Goal: Task Accomplishment & Management: Manage account settings

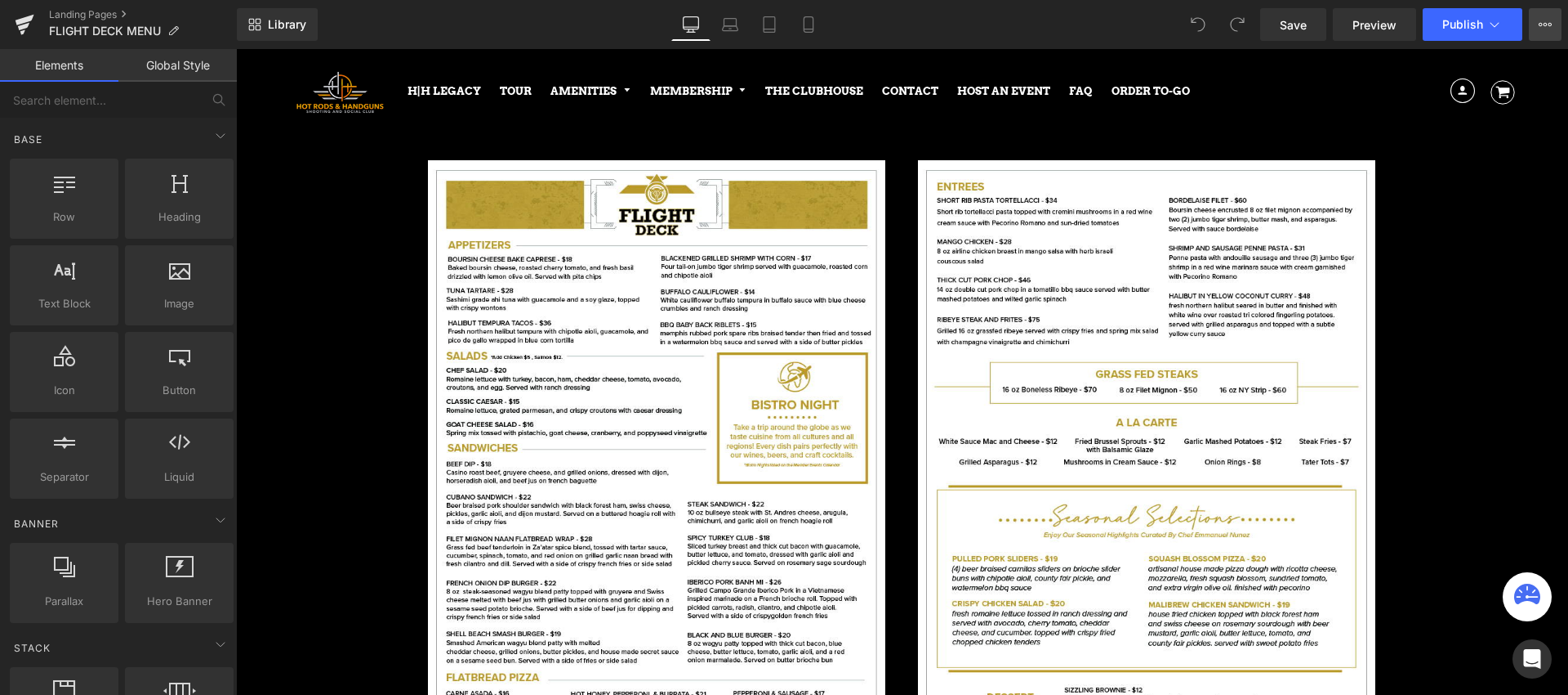
click at [1548, 27] on icon at bounding box center [1545, 24] width 13 height 13
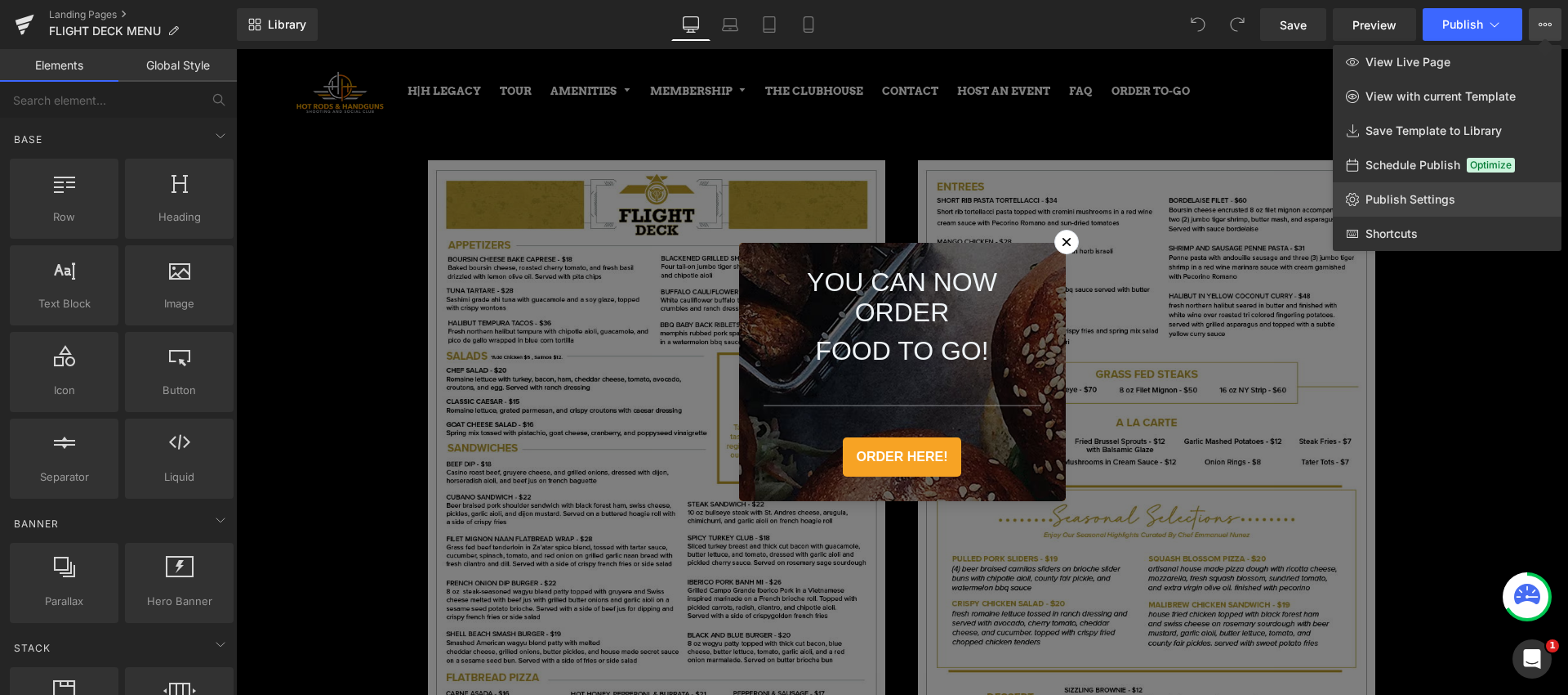
click at [1391, 201] on span "Publish Settings" at bounding box center [1410, 200] width 90 height 15
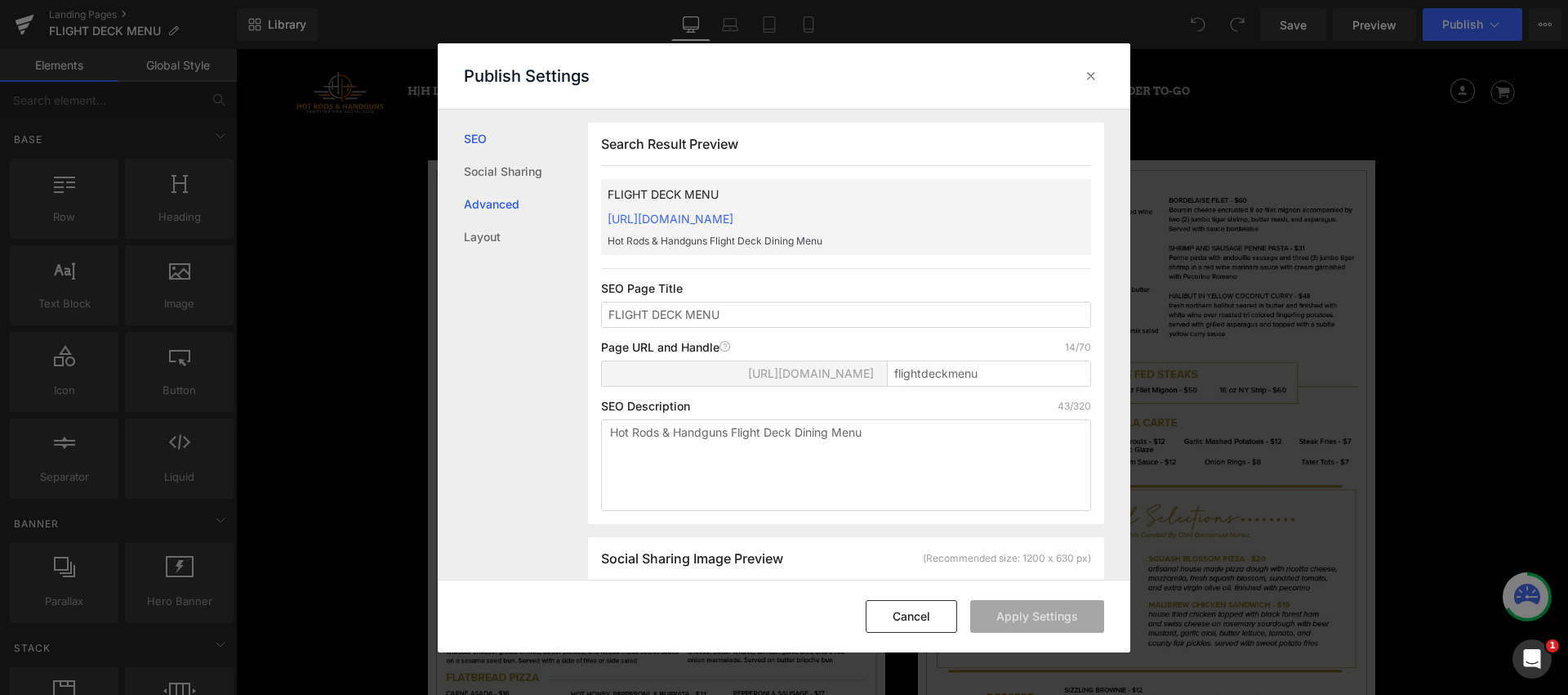
click at [496, 210] on link "Advanced" at bounding box center [526, 204] width 124 height 33
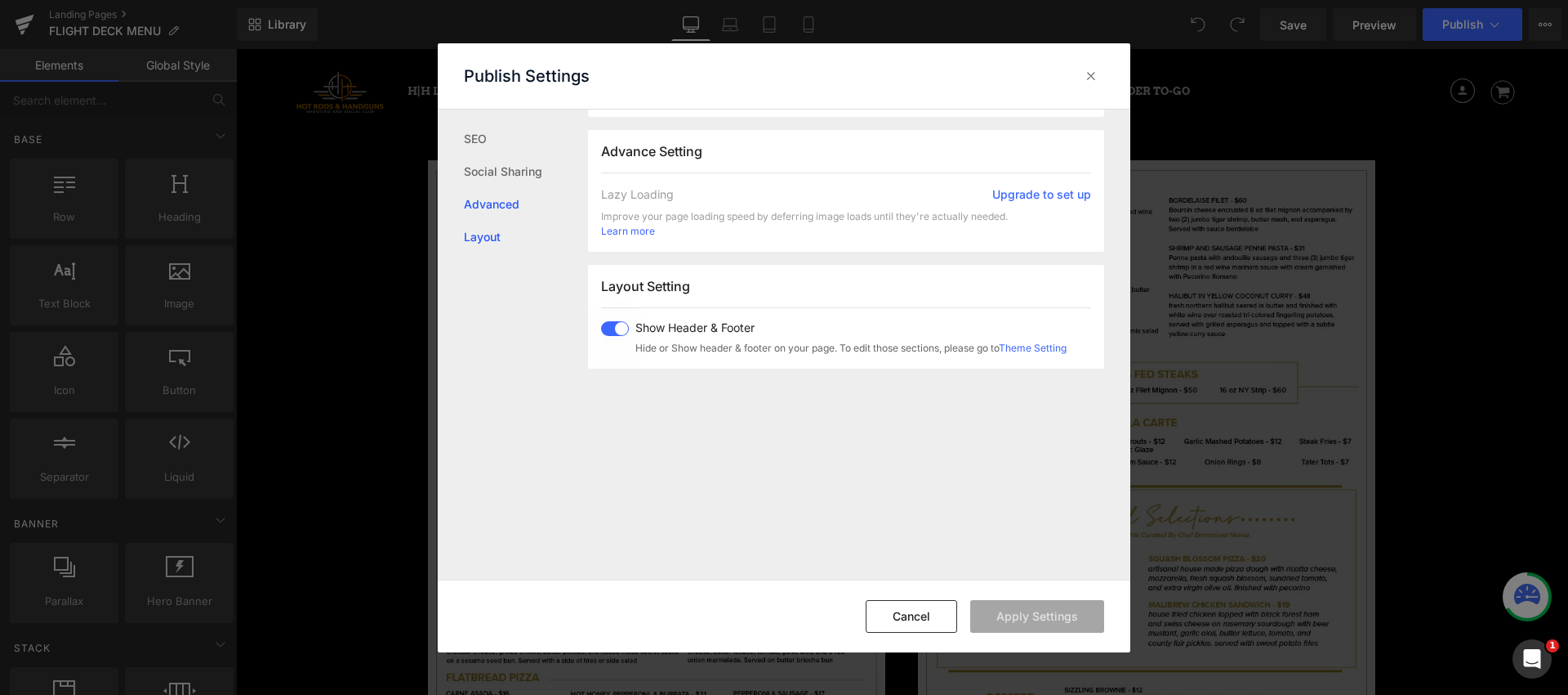
scroll to position [887, 0]
click at [491, 233] on link "Layout" at bounding box center [526, 237] width 124 height 33
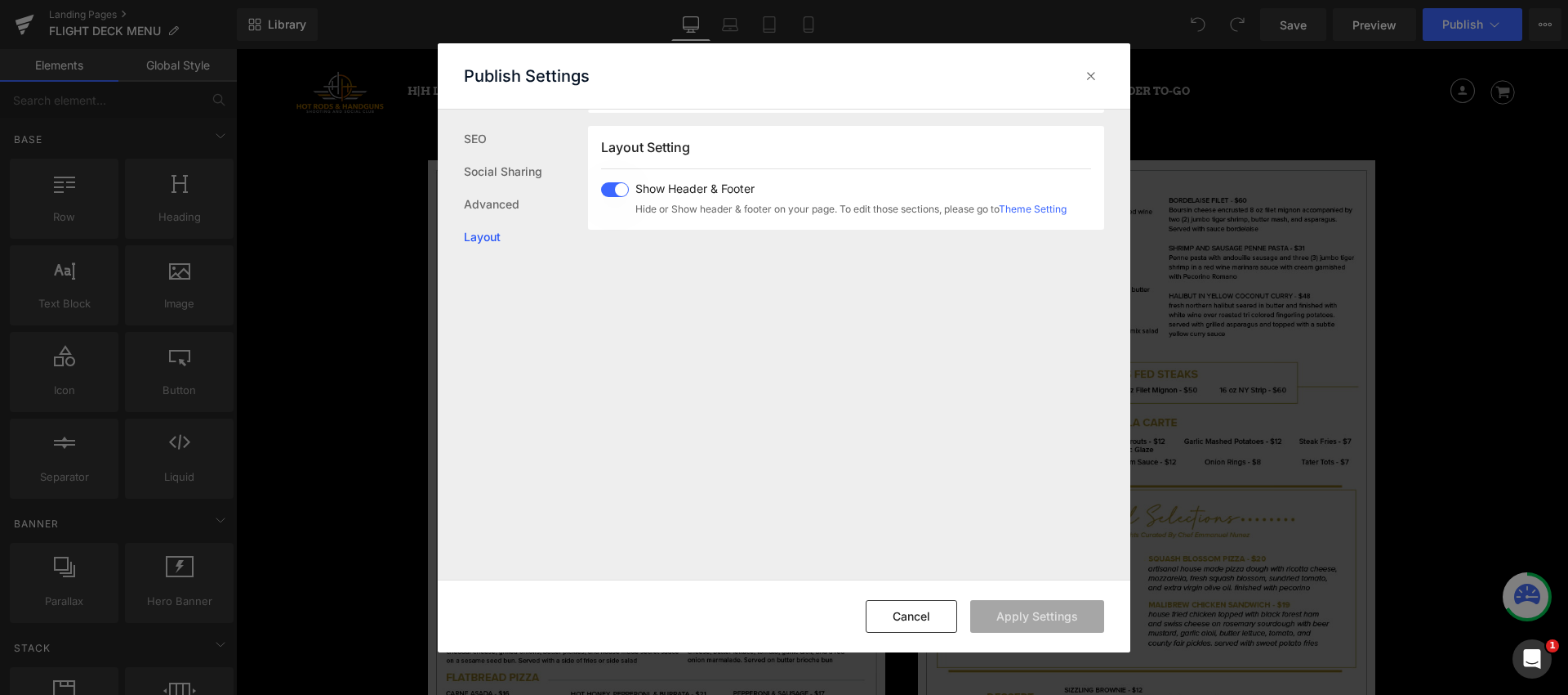
scroll to position [1022, 0]
drag, startPoint x: 893, startPoint y: 609, endPoint x: 658, endPoint y: 559, distance: 240.3
click at [893, 609] on button "Cancel" at bounding box center [911, 616] width 91 height 33
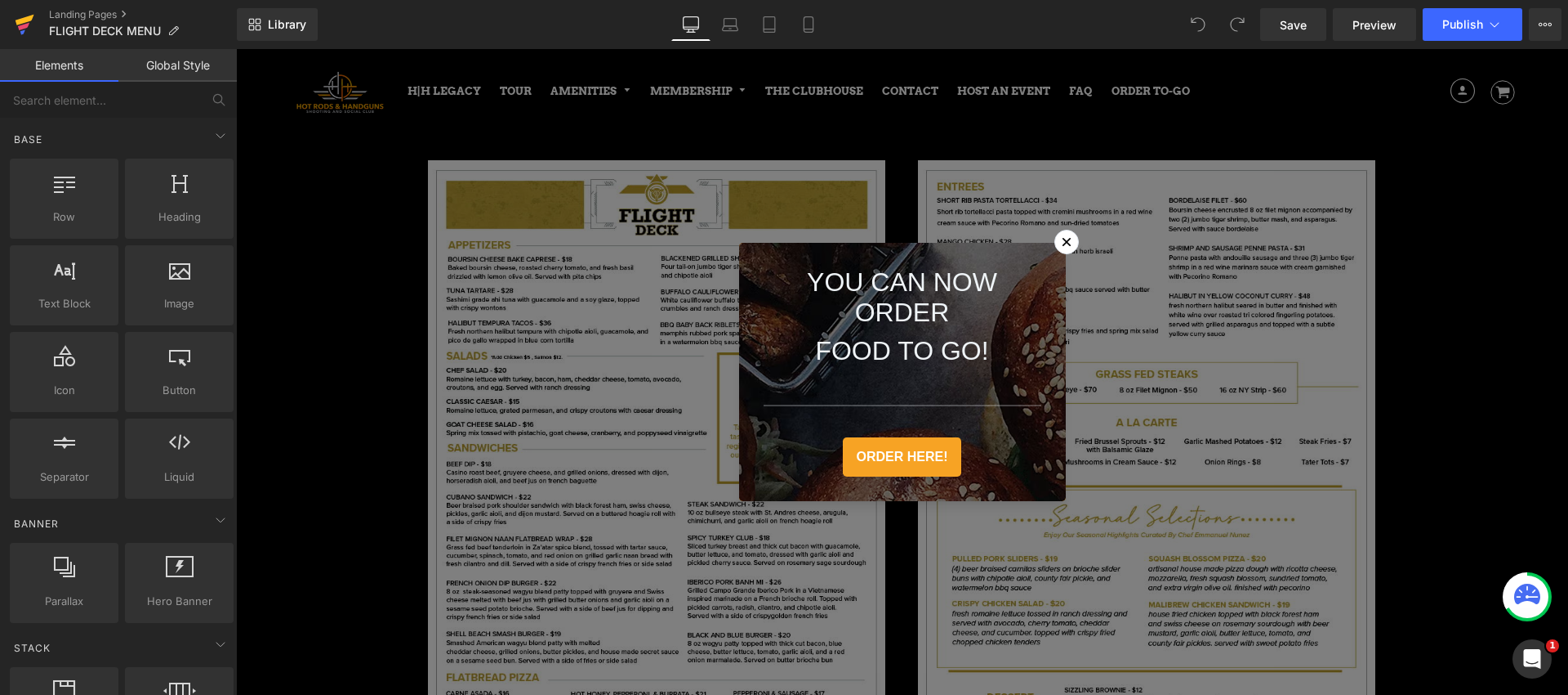
click at [27, 16] on icon at bounding box center [24, 20] width 18 height 11
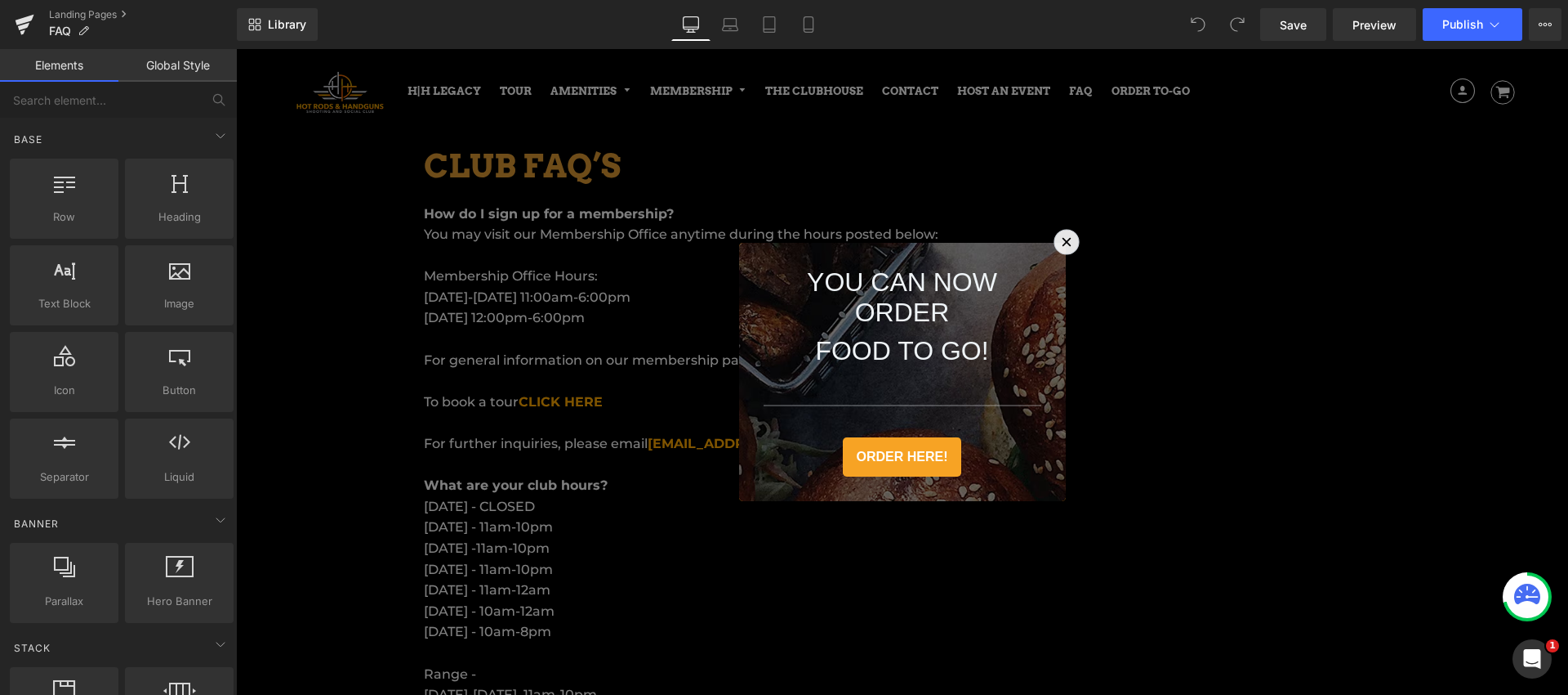
click at [1070, 243] on icon at bounding box center [1066, 242] width 17 height 17
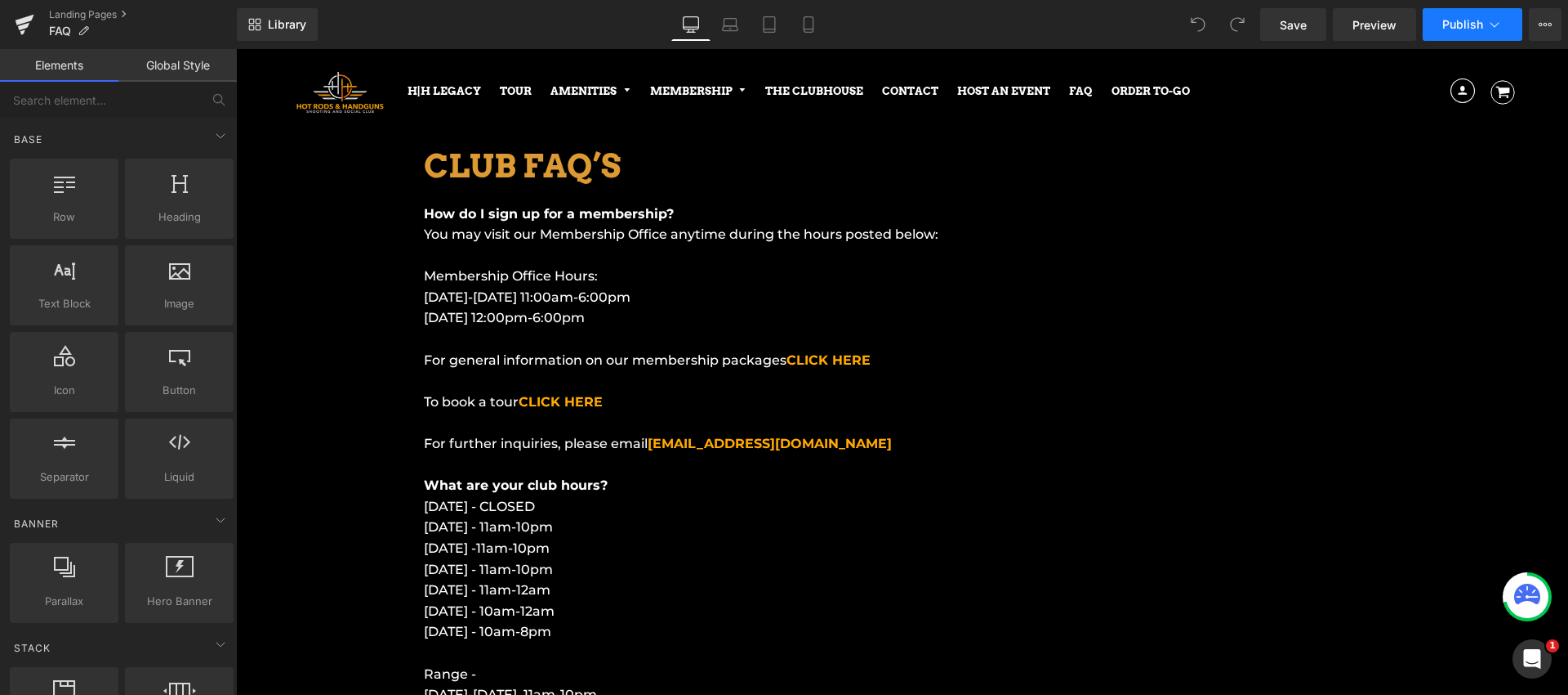
click at [1472, 29] on span "Publish" at bounding box center [1462, 24] width 41 height 13
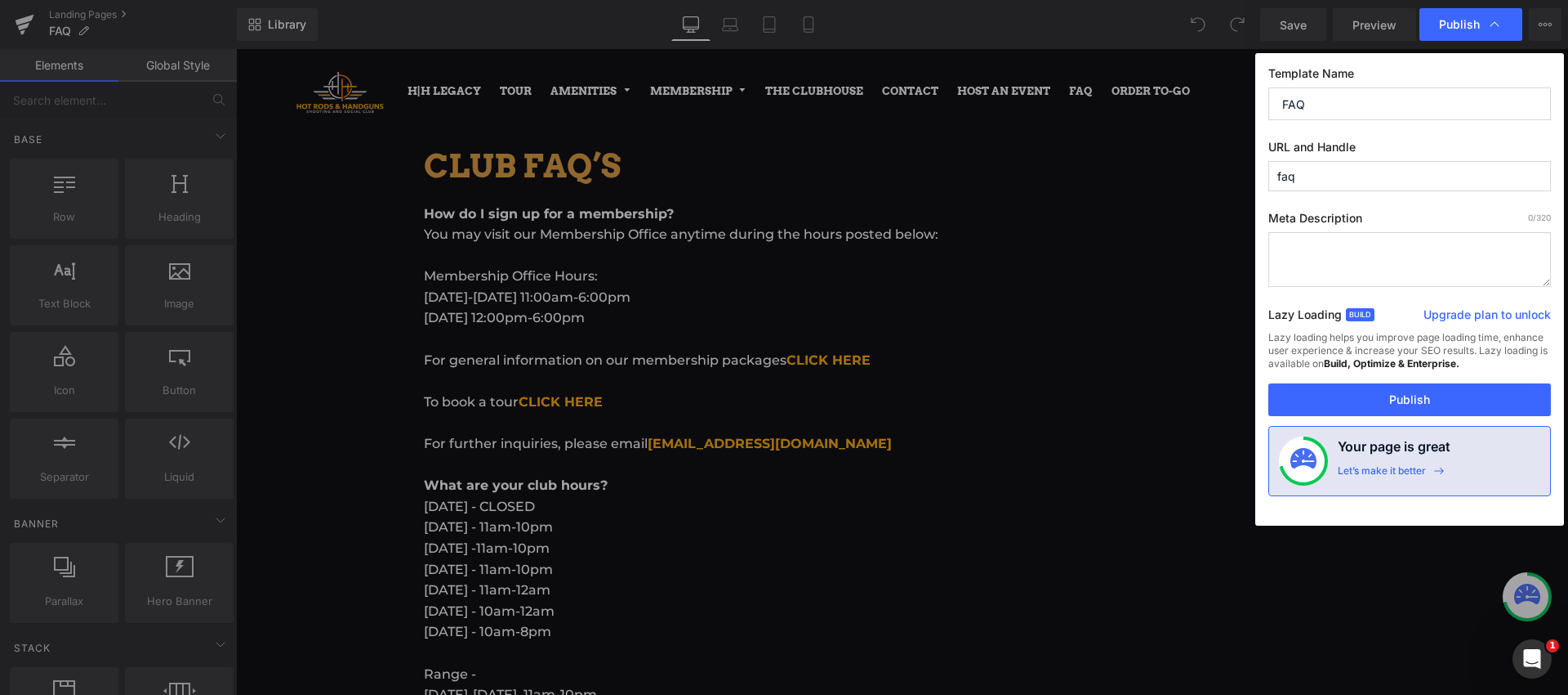
drag, startPoint x: 1458, startPoint y: 155, endPoint x: 1396, endPoint y: 70, distance: 105.2
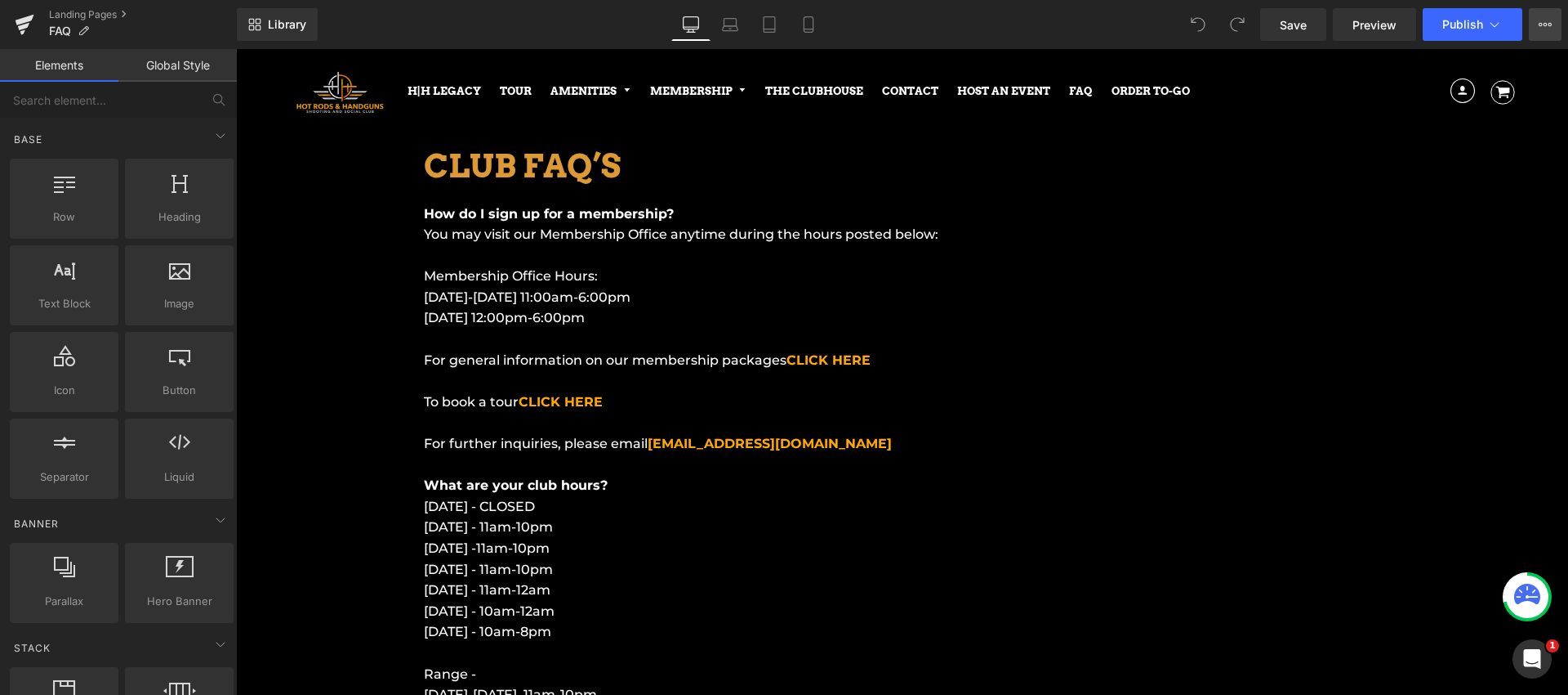
click at [1552, 29] on button "View Live Page View with current Template Save Template to Library Schedule Pub…" at bounding box center [1545, 24] width 33 height 33
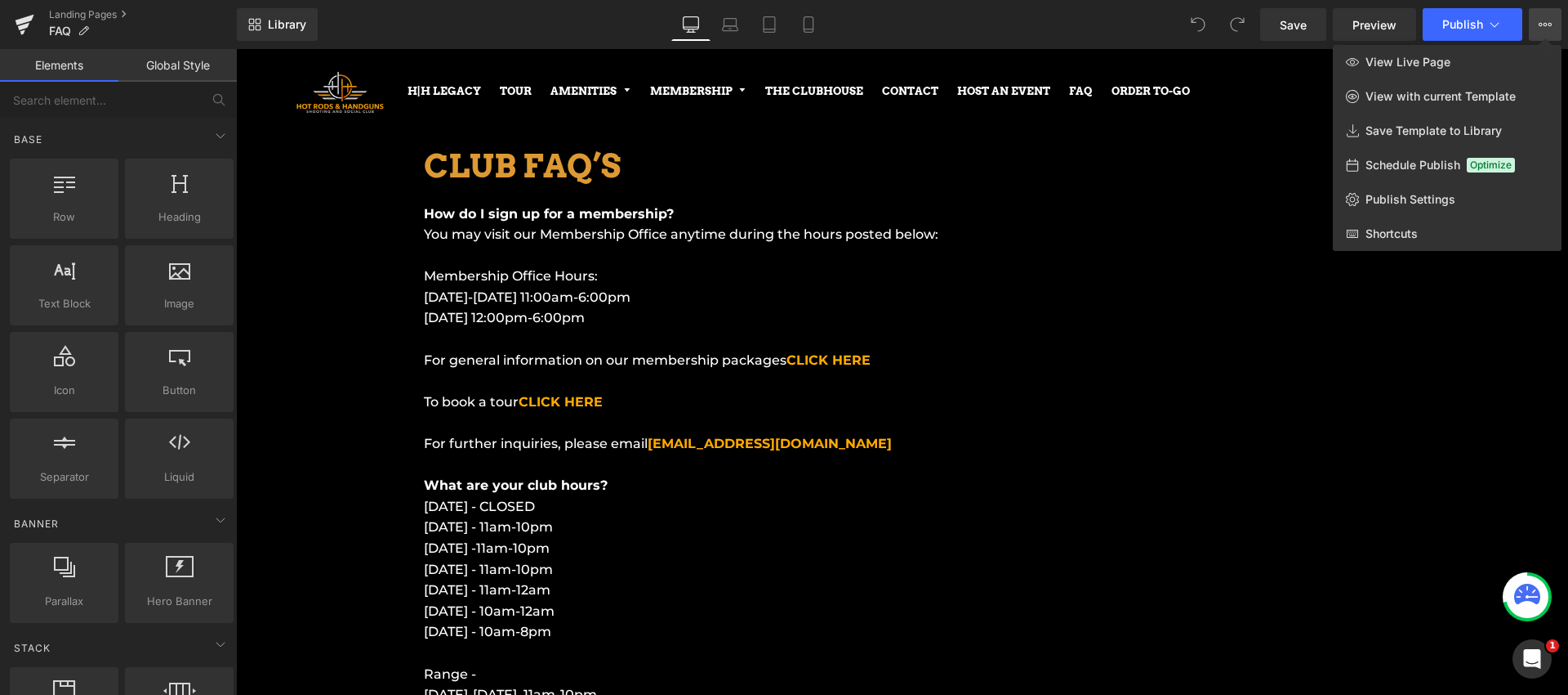
click at [1398, 176] on div "Schedule Publish Optimize" at bounding box center [1447, 165] width 229 height 34
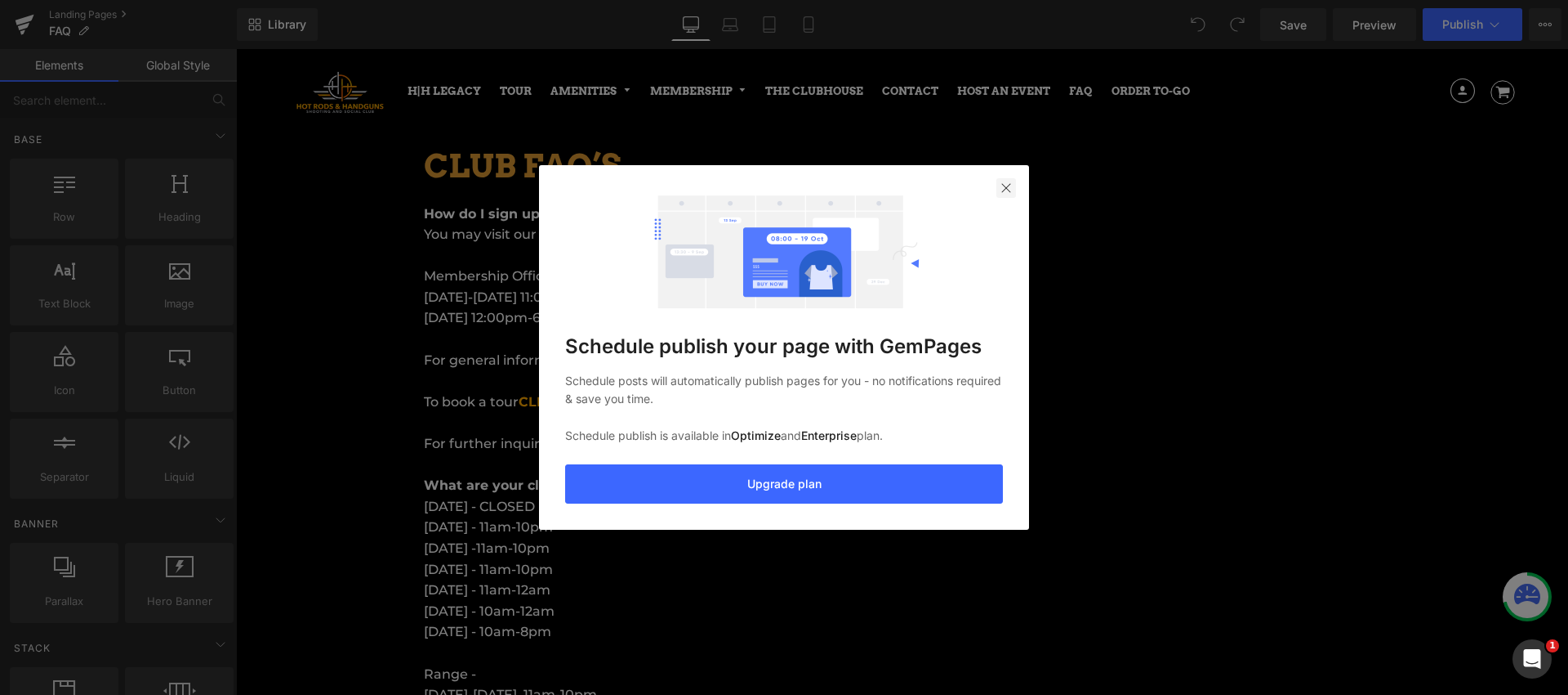
click at [1010, 178] on div at bounding box center [1006, 187] width 19 height 19
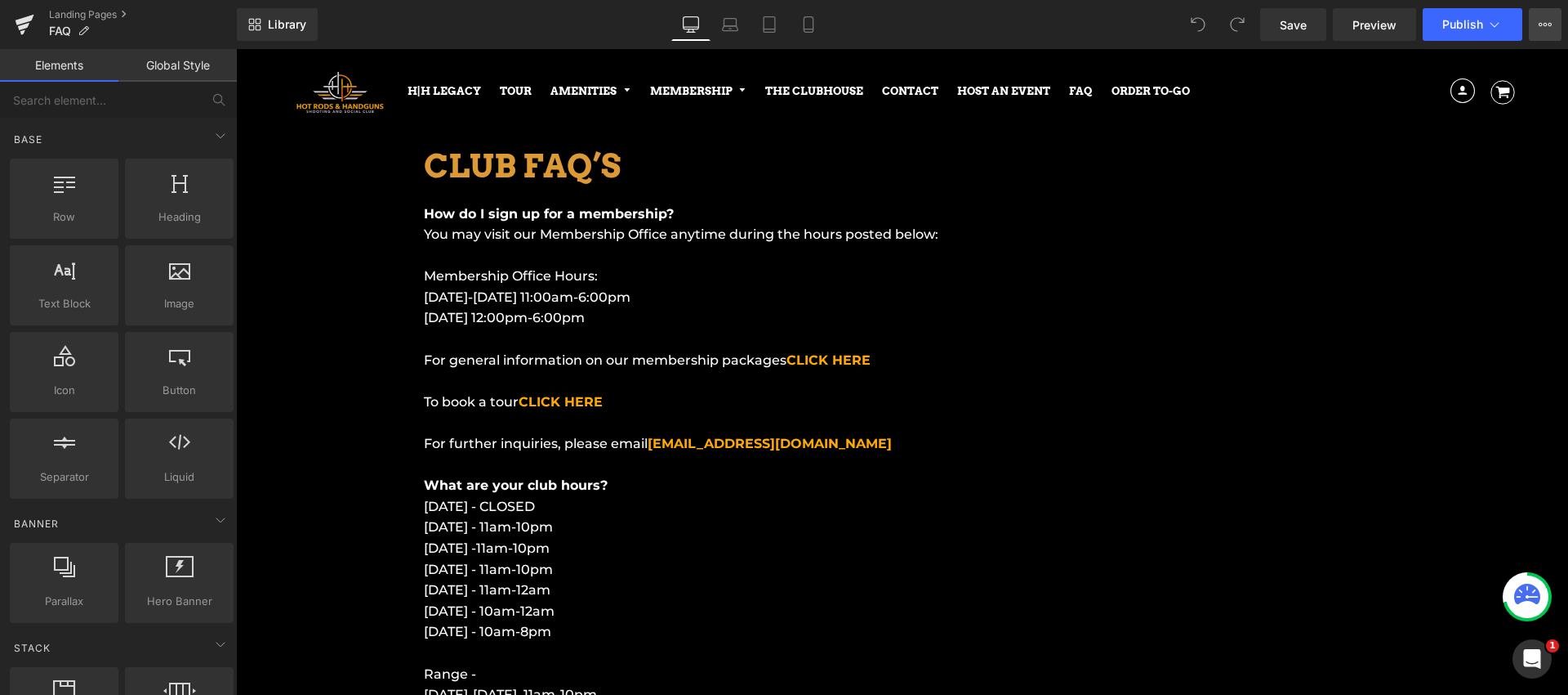
click at [1535, 34] on button "View Live Page View with current Template Save Template to Library Schedule Pub…" at bounding box center [1545, 24] width 33 height 33
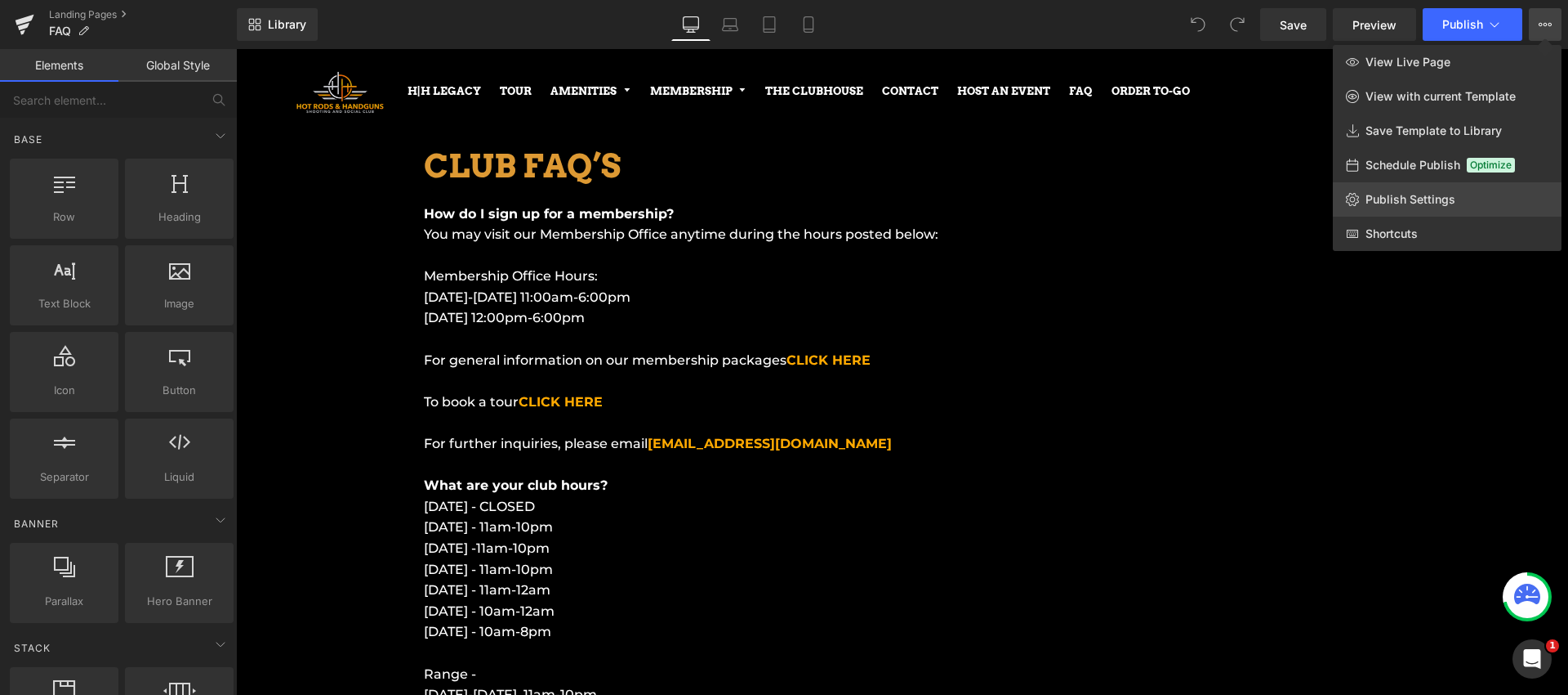
click at [1405, 192] on span "Publish Settings" at bounding box center [1410, 200] width 90 height 15
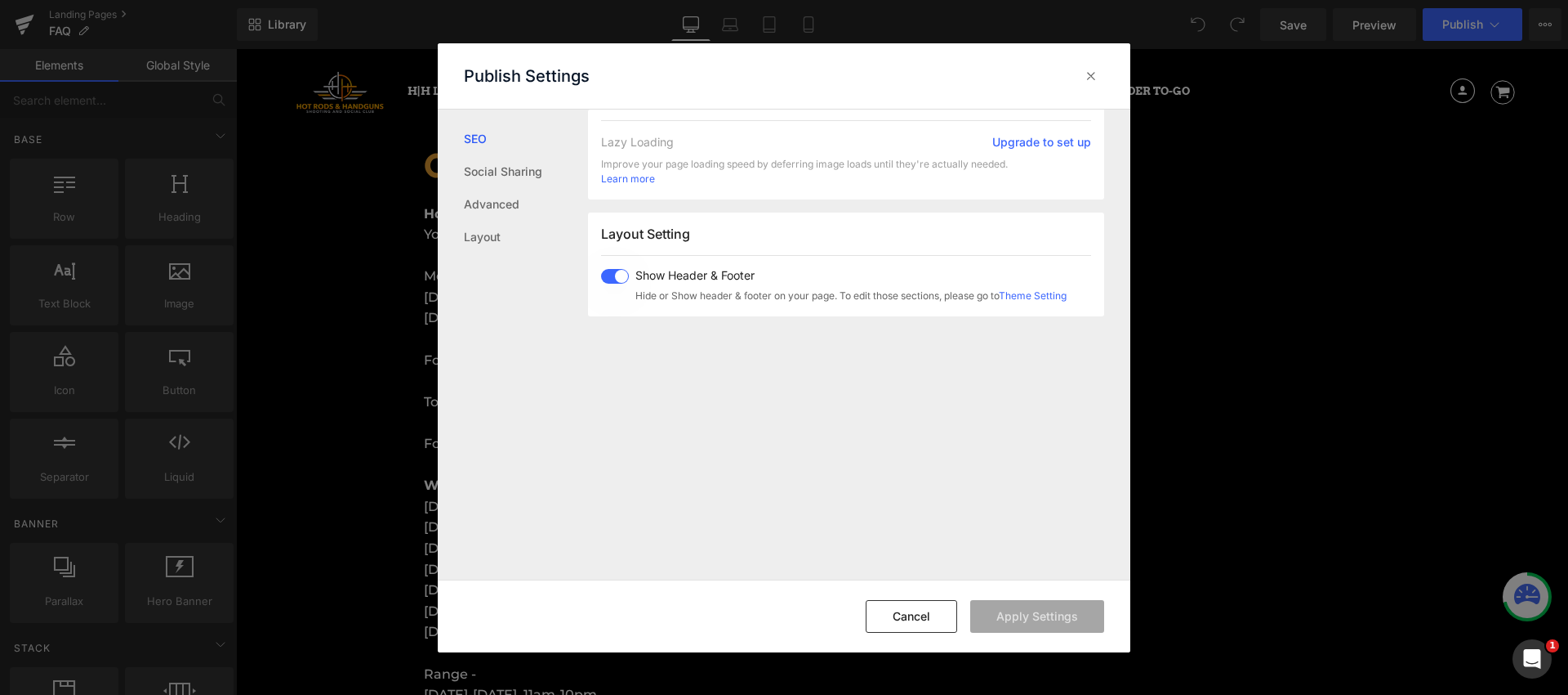
scroll to position [1022, 0]
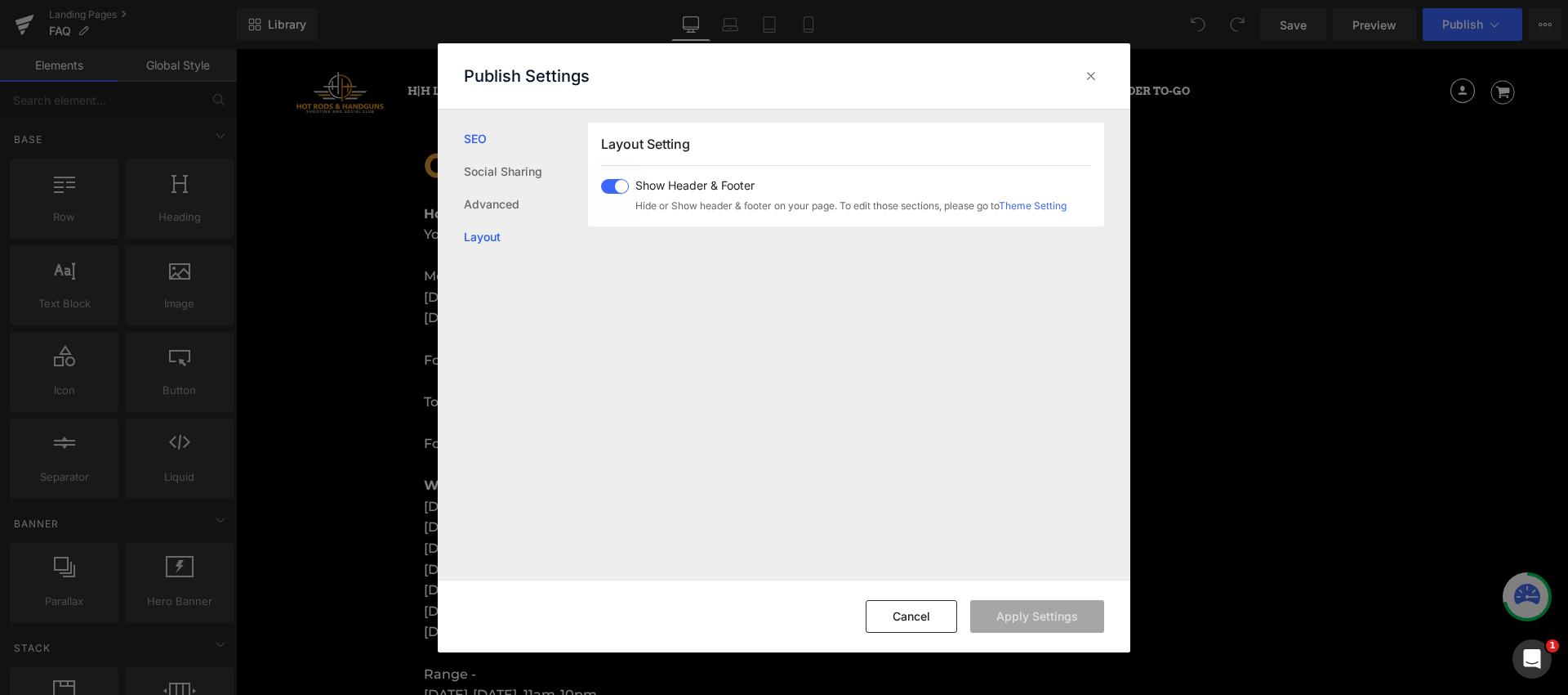
click at [506, 239] on link "Layout" at bounding box center [526, 237] width 124 height 33
click at [503, 201] on link "Advanced" at bounding box center [526, 204] width 124 height 33
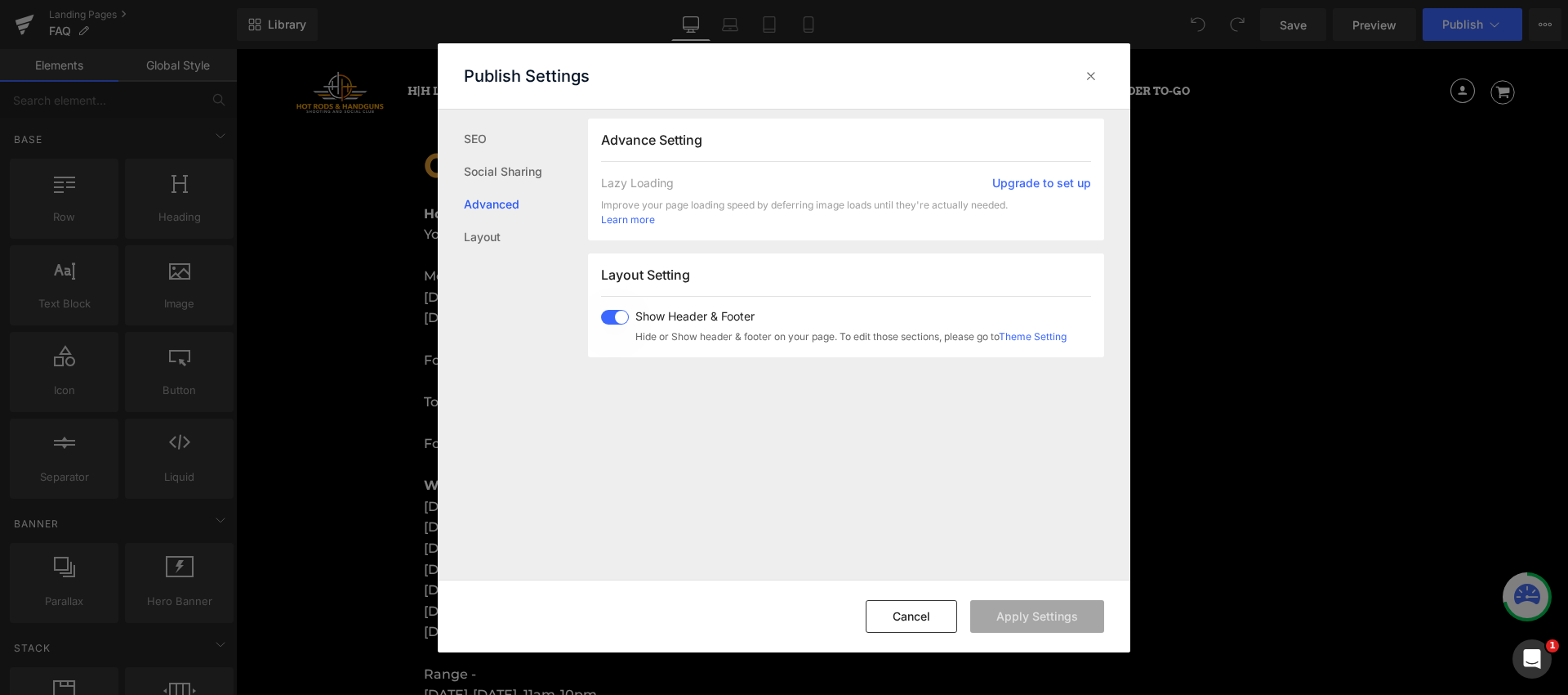
scroll to position [887, 0]
click at [510, 181] on link "Social Sharing" at bounding box center [526, 171] width 124 height 33
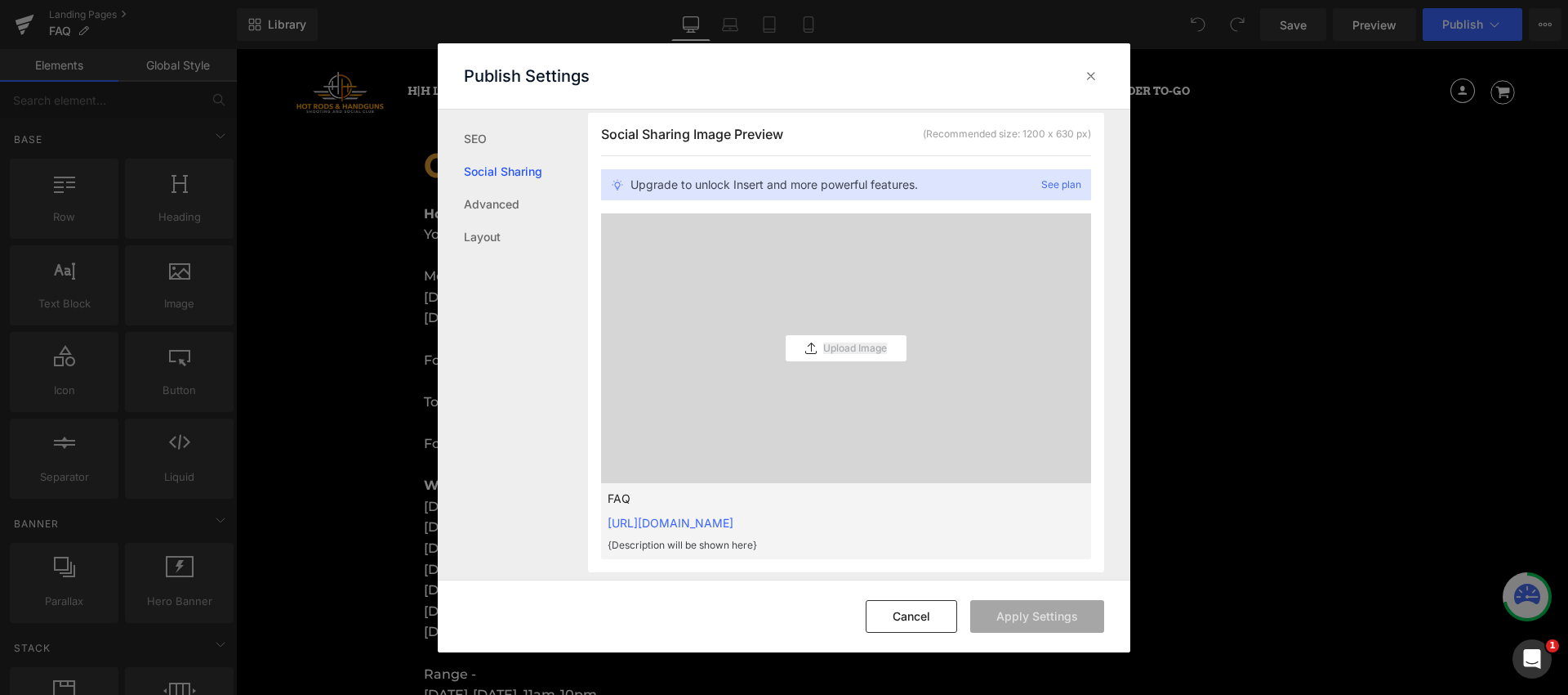
scroll to position [415, 0]
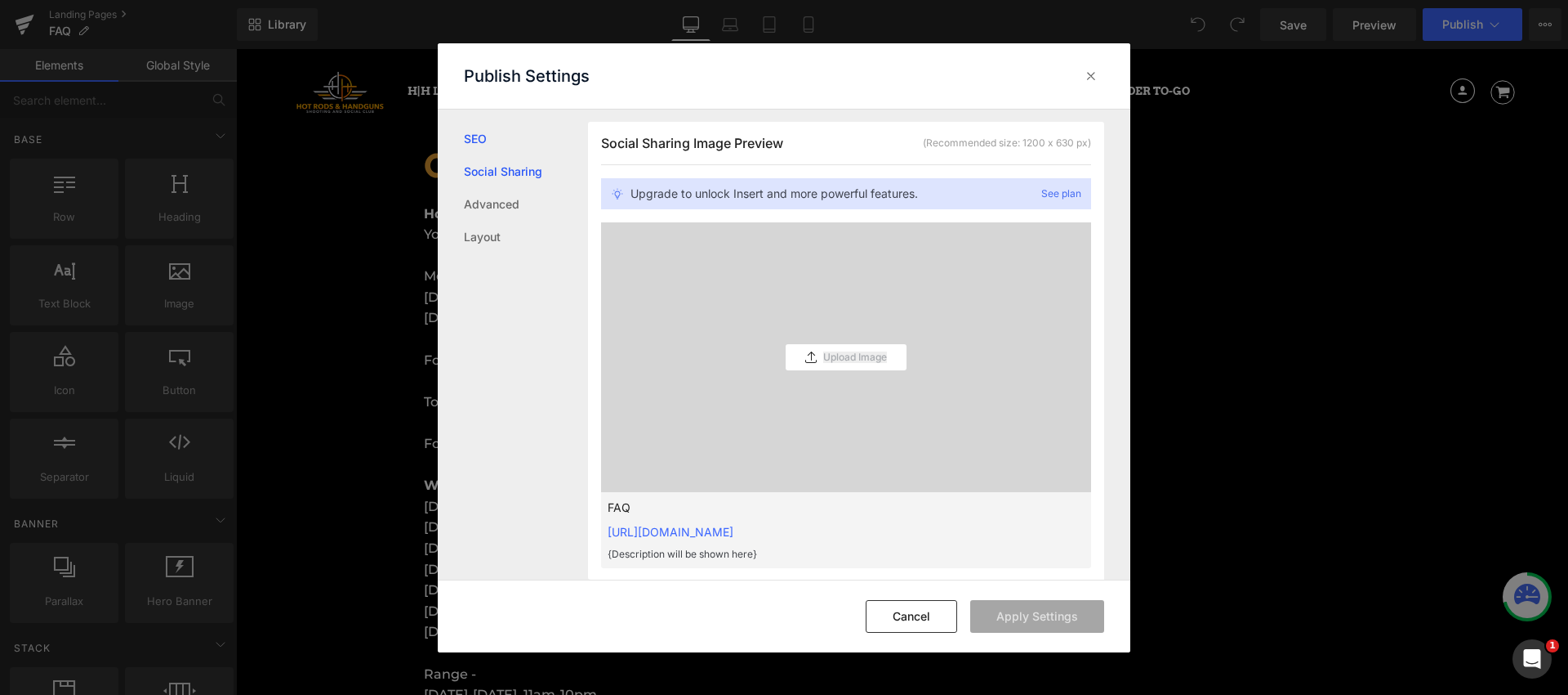
click at [480, 144] on link "SEO" at bounding box center [526, 138] width 124 height 33
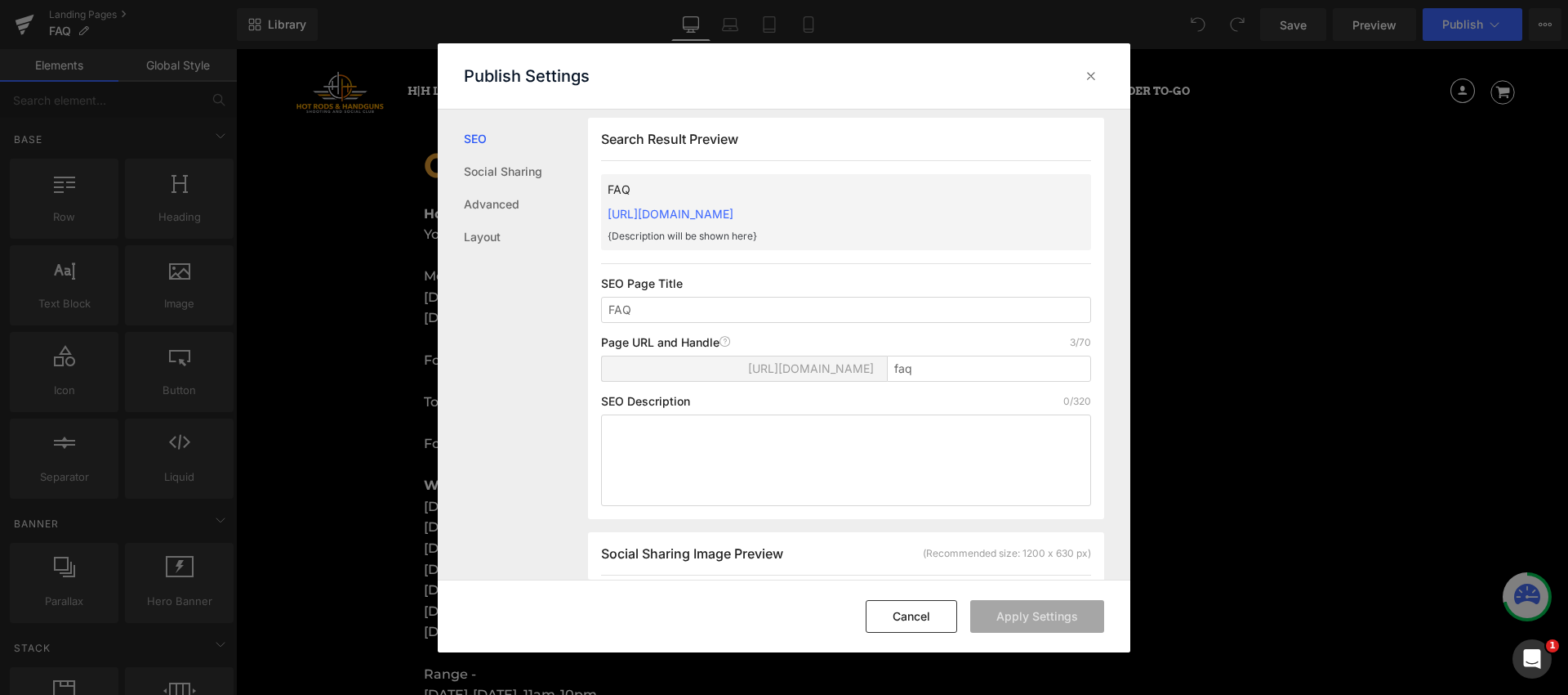
scroll to position [1, 0]
click at [1095, 75] on icon at bounding box center [1091, 76] width 16 height 16
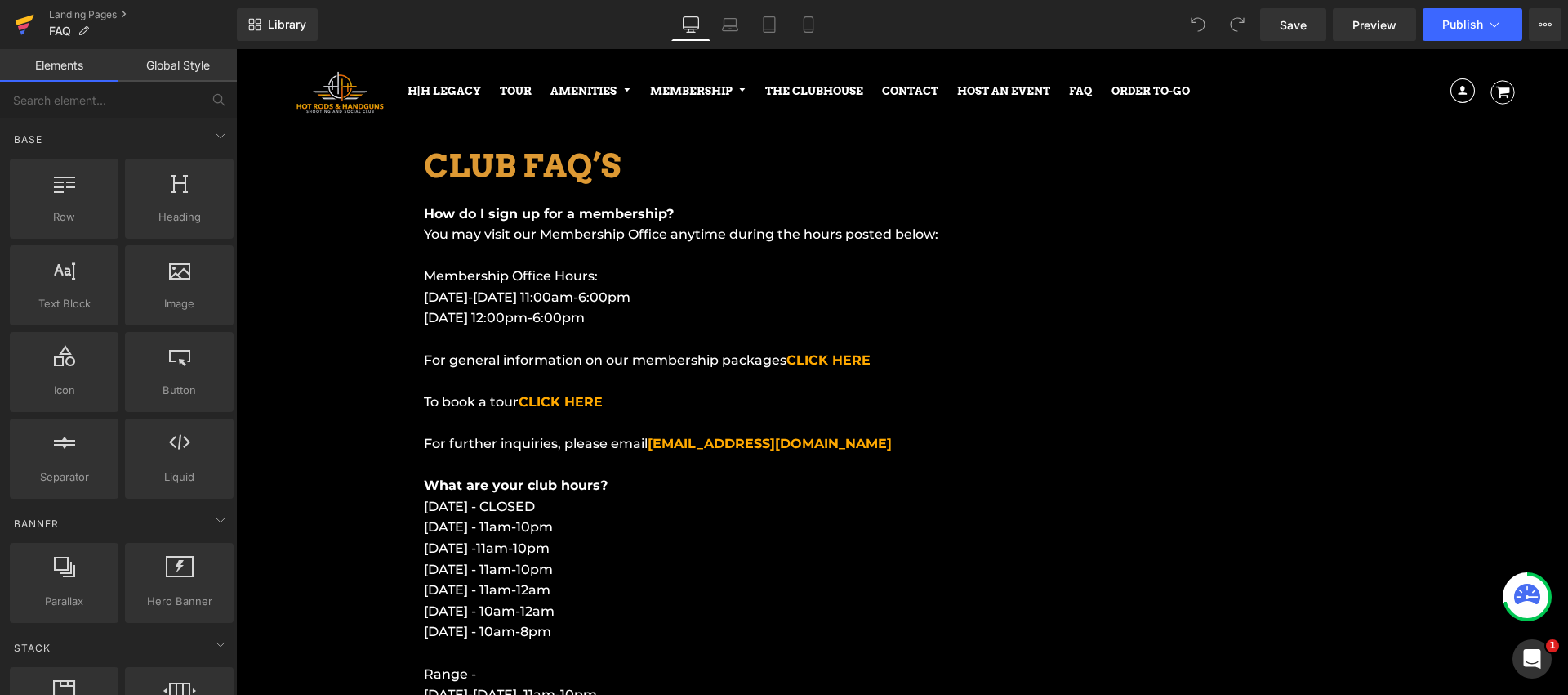
click at [21, 21] on icon at bounding box center [24, 20] width 18 height 11
